Goal: Entertainment & Leisure: Consume media (video, audio)

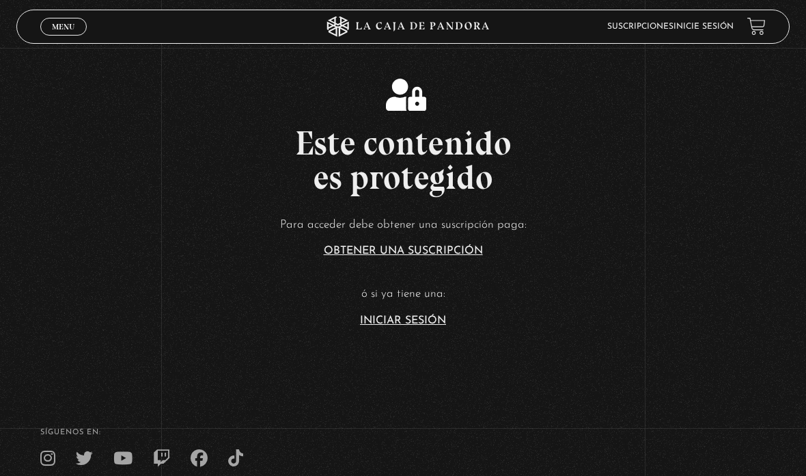
click at [418, 326] on link "Iniciar Sesión" at bounding box center [403, 320] width 86 height 11
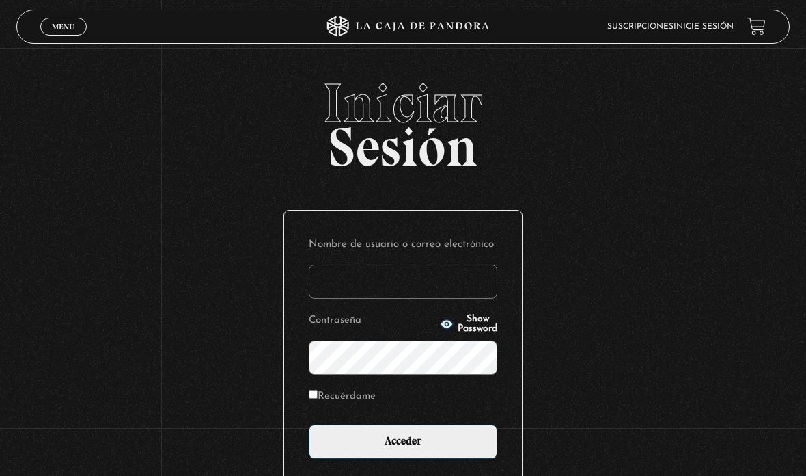
type input "aleebuenoo@hotmail.com"
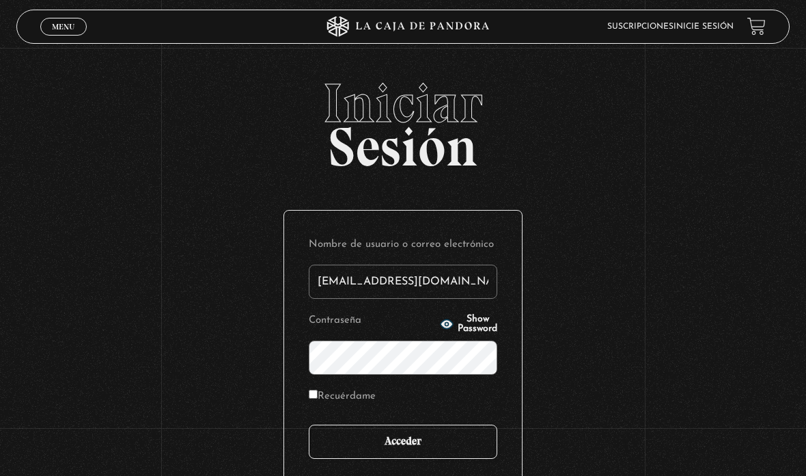
click at [415, 442] on input "Acceder" at bounding box center [403, 441] width 189 height 34
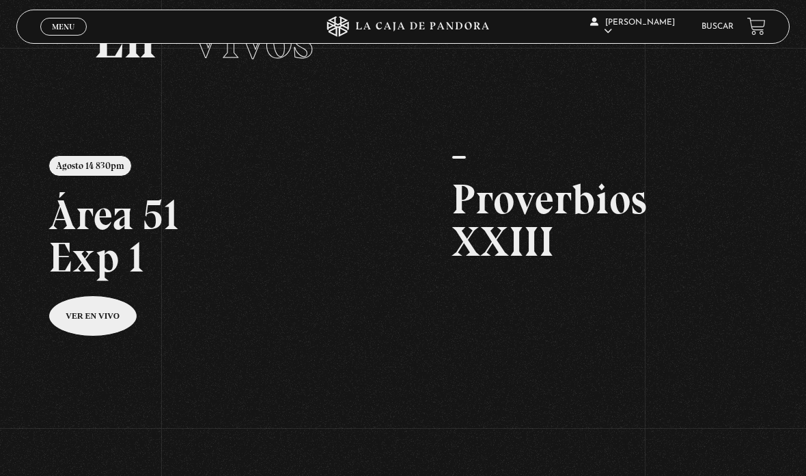
scroll to position [72, 0]
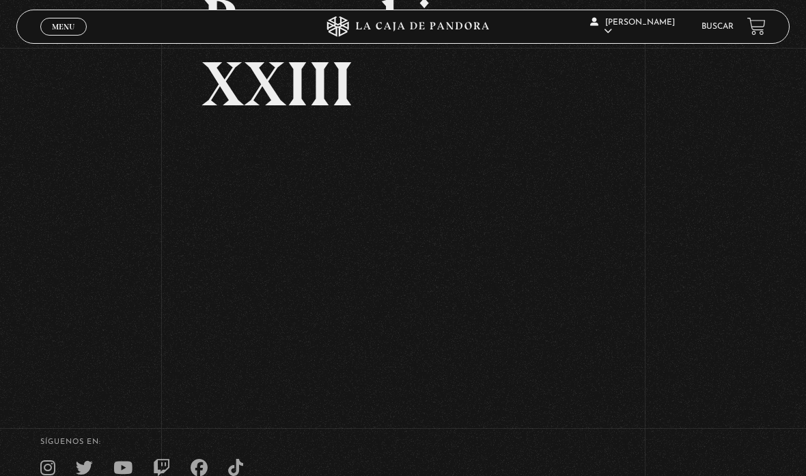
scroll to position [104, 0]
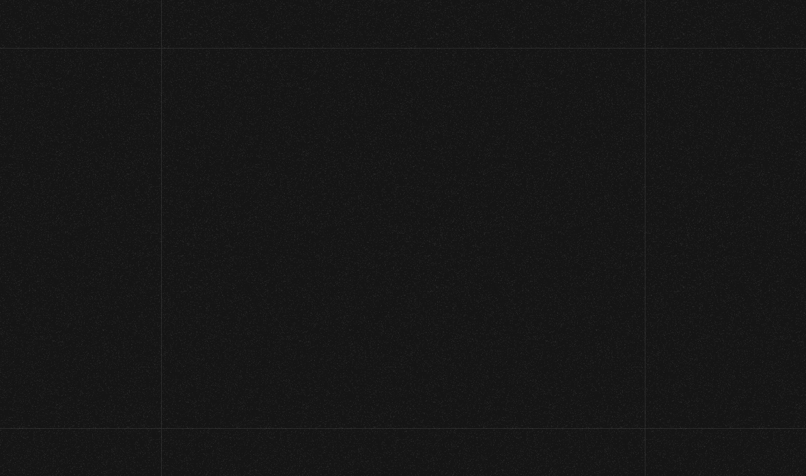
scroll to position [104, 0]
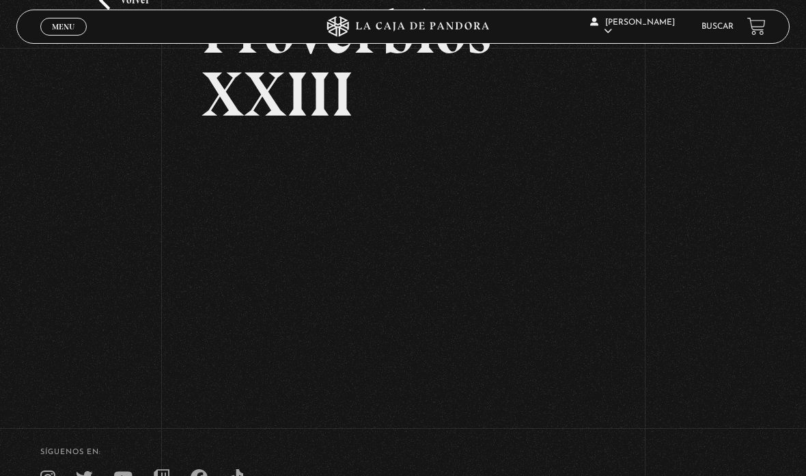
click at [681, 209] on div "Volver Proverbios XXIII" at bounding box center [403, 172] width 806 height 457
click at [342, 400] on div "Volver Proverbios XXIII" at bounding box center [403, 195] width 403 height 409
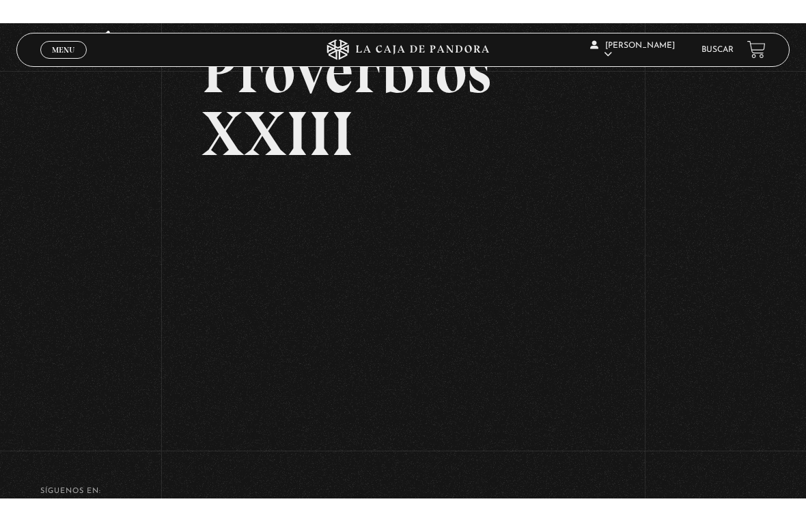
scroll to position [16, 0]
